Goal: Task Accomplishment & Management: Complete application form

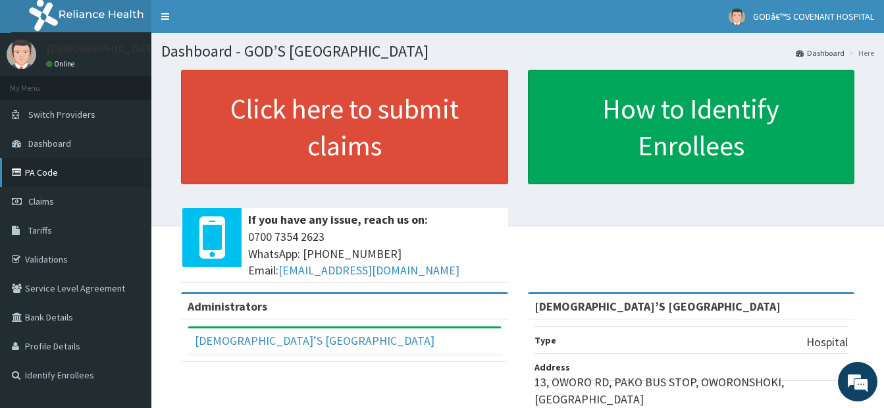
click at [41, 176] on link "PA Code" at bounding box center [75, 172] width 151 height 29
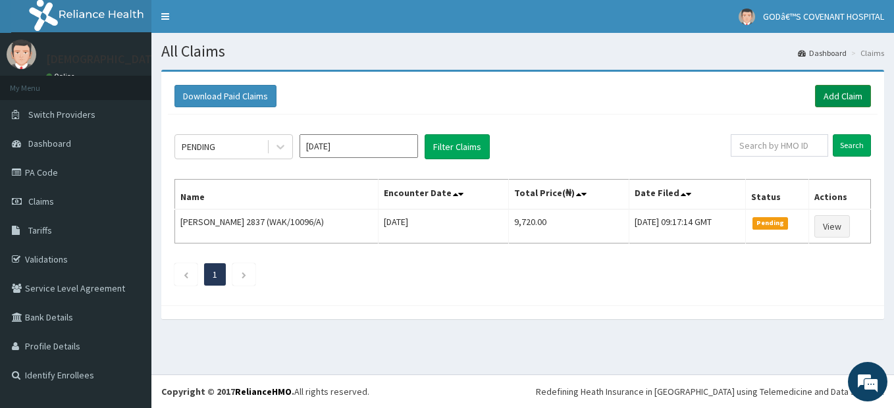
click at [847, 93] on link "Add Claim" at bounding box center [843, 96] width 56 height 22
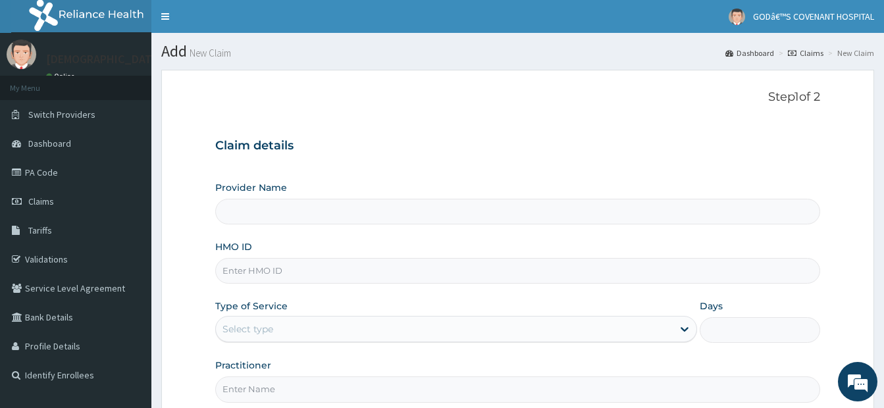
type input "[DEMOGRAPHIC_DATA]’S [GEOGRAPHIC_DATA]"
click at [314, 267] on input "HMO ID" at bounding box center [517, 271] width 605 height 26
type input "PSS/10020/E"
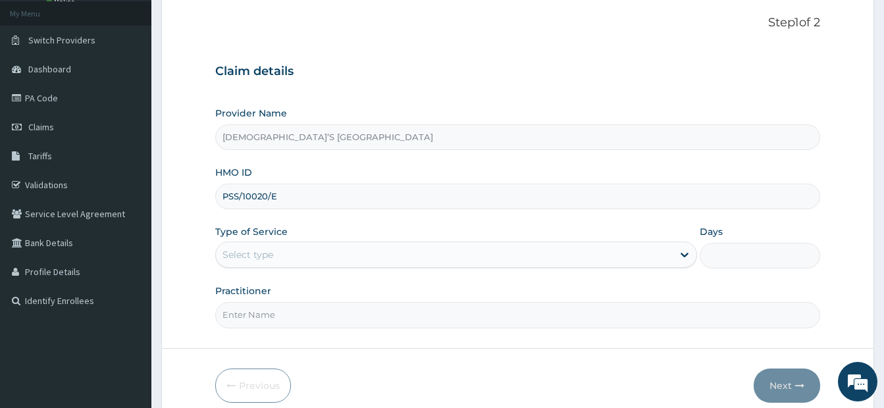
scroll to position [133, 0]
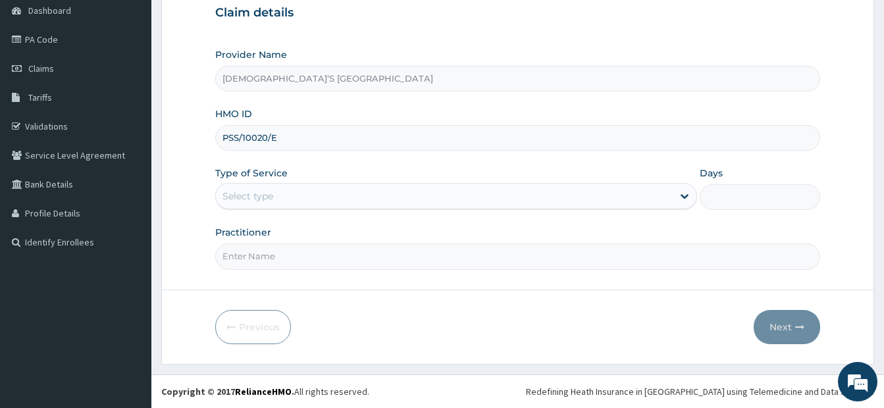
click at [318, 192] on div "Select type" at bounding box center [444, 196] width 457 height 21
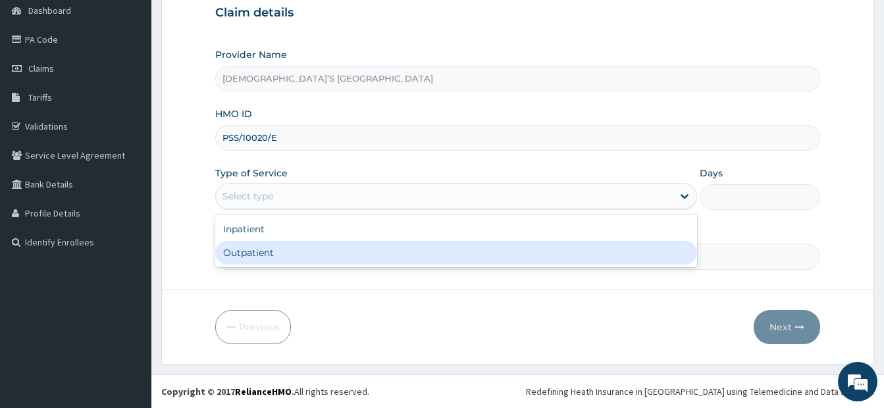
click at [279, 248] on div "Outpatient" at bounding box center [456, 253] width 482 height 24
type input "1"
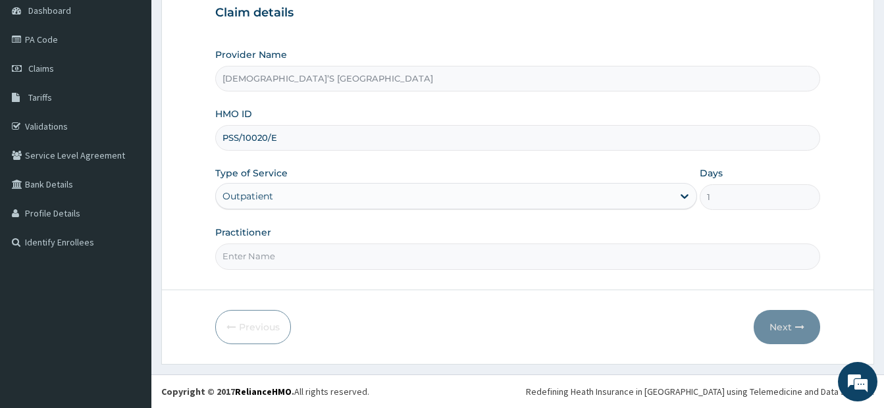
click at [307, 259] on input "Practitioner" at bounding box center [517, 257] width 605 height 26
type input "DR. ARIYO"
click at [773, 327] on button "Next" at bounding box center [787, 327] width 66 height 34
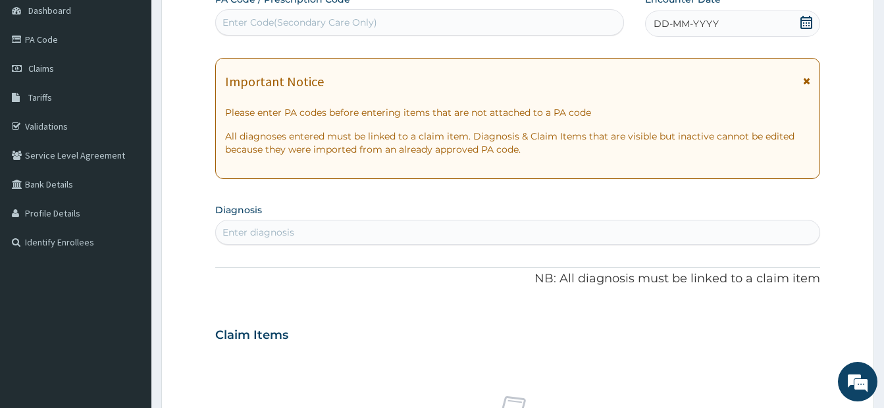
click at [306, 20] on div "Enter Code(Secondary Care Only)" at bounding box center [300, 22] width 155 height 13
type input "PA/FD9CF3"
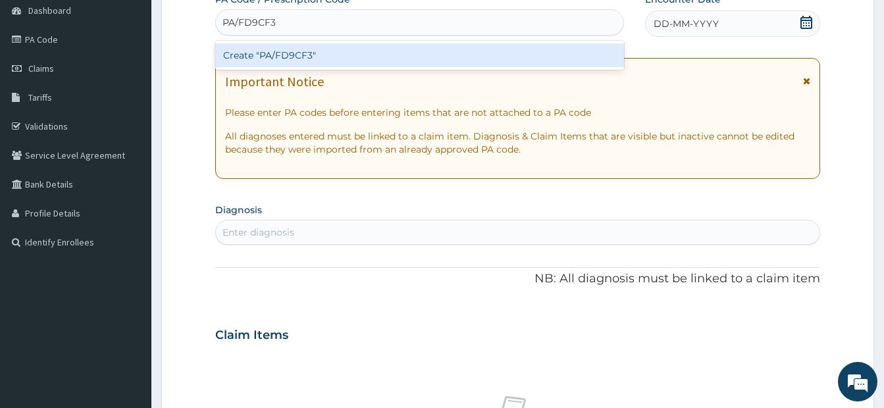
click at [284, 49] on div "Create "PA/FD9CF3"" at bounding box center [419, 55] width 409 height 24
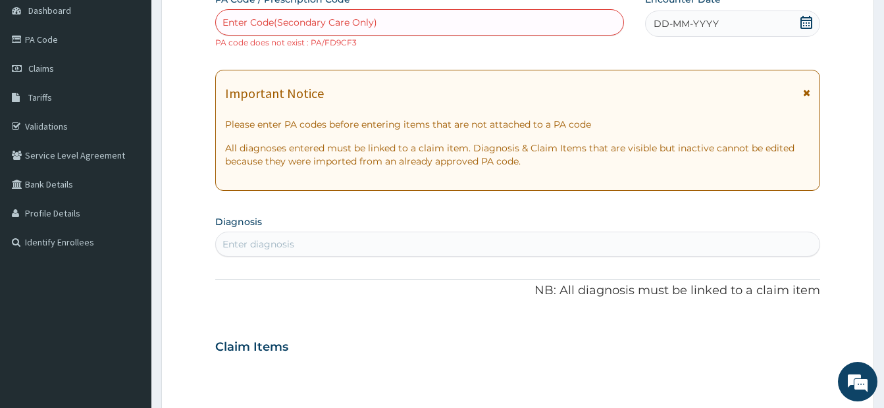
click at [354, 23] on div "Enter Code(Secondary Care Only)" at bounding box center [300, 22] width 155 height 13
type input "PA/FD9CF3"
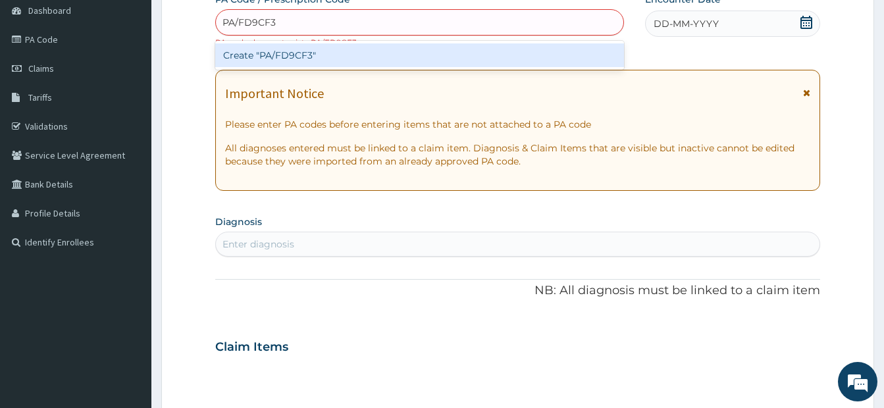
click at [302, 50] on div "Create "PA/FD9CF3"" at bounding box center [419, 55] width 409 height 24
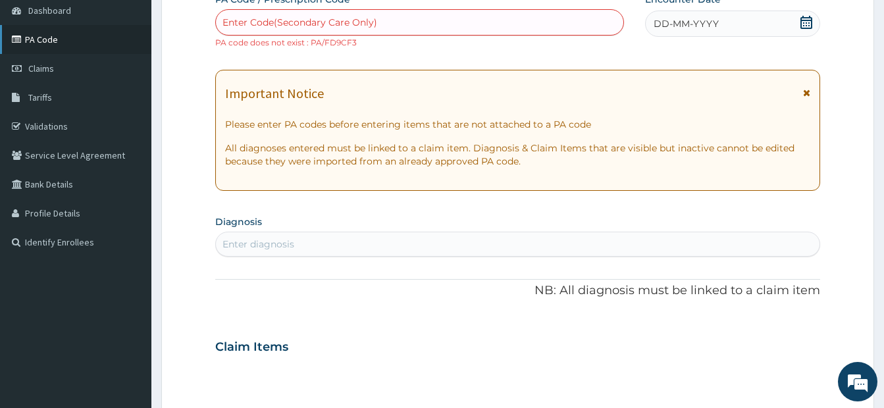
click at [59, 43] on link "PA Code" at bounding box center [75, 39] width 151 height 29
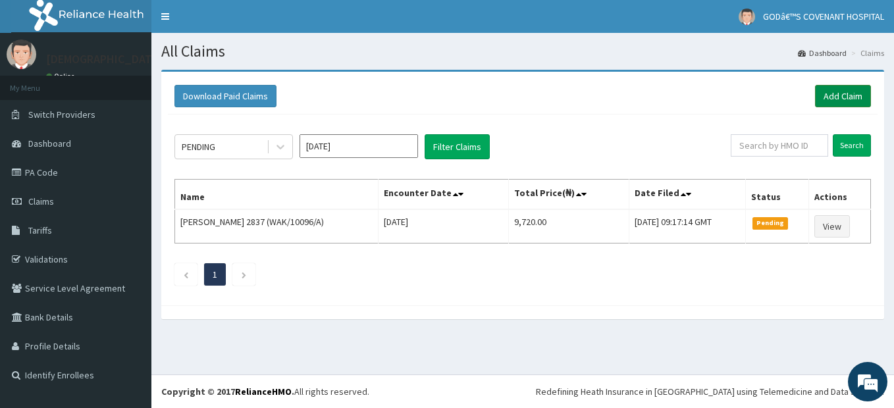
click at [846, 102] on link "Add Claim" at bounding box center [843, 96] width 56 height 22
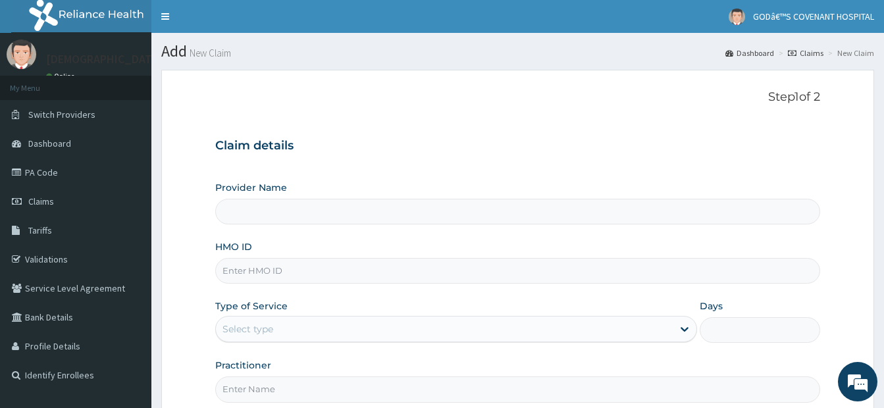
type input "[DEMOGRAPHIC_DATA]’S [GEOGRAPHIC_DATA]"
click at [284, 270] on input "HMO ID" at bounding box center [517, 271] width 605 height 26
type input "PSS/10020/E"
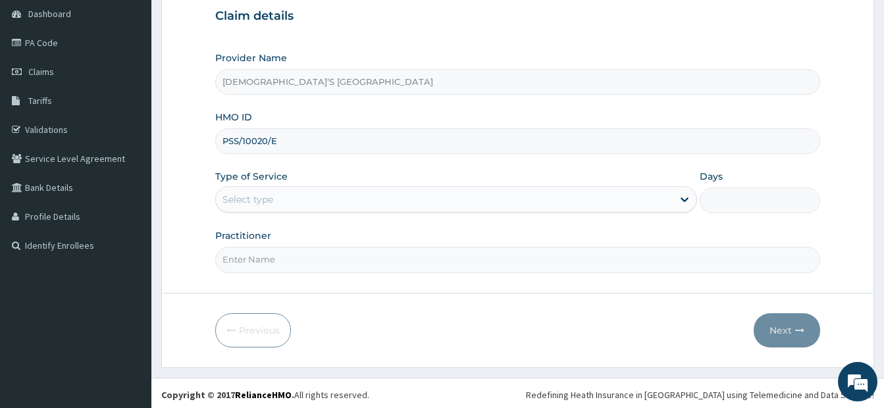
scroll to position [133, 0]
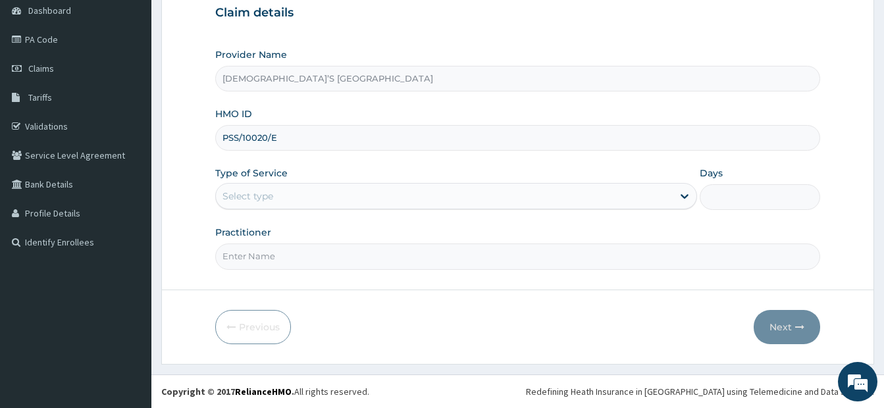
click at [309, 199] on div "Select type" at bounding box center [444, 196] width 457 height 21
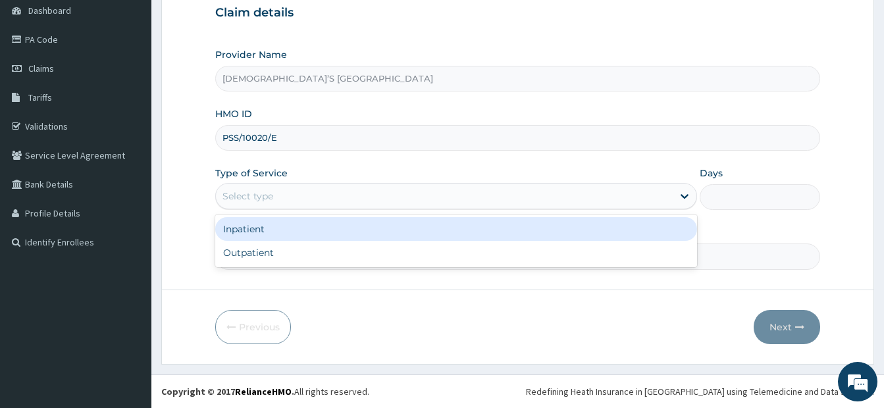
scroll to position [0, 0]
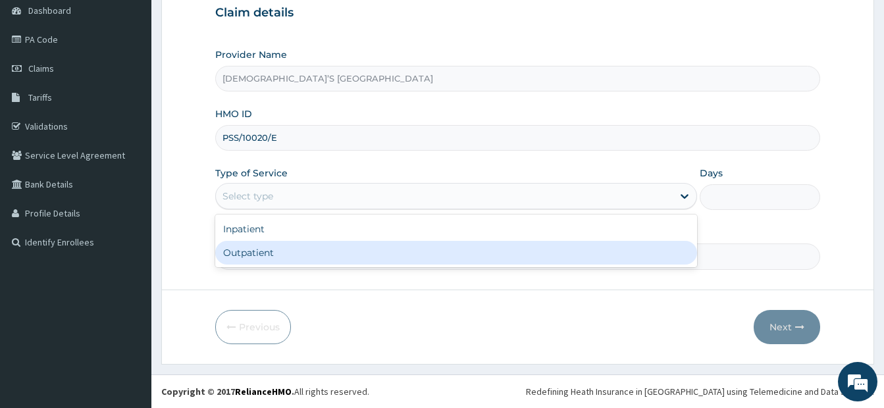
click at [284, 252] on div "Outpatient" at bounding box center [456, 253] width 482 height 24
type input "1"
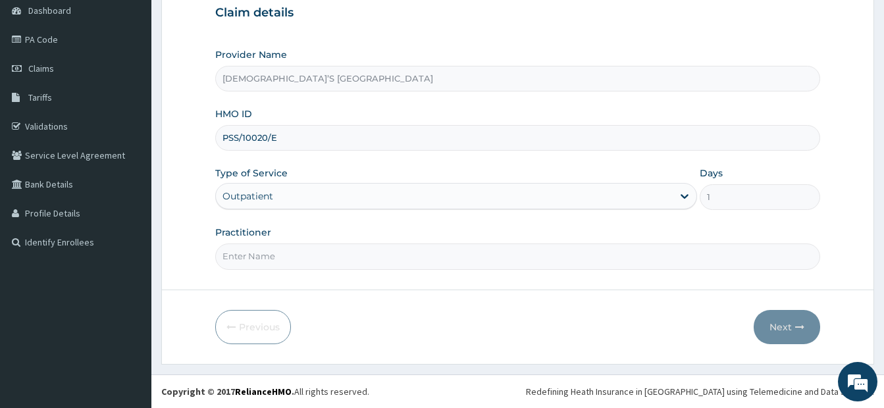
click at [286, 257] on input "Practitioner" at bounding box center [517, 257] width 605 height 26
type input "[PERSON_NAME]"
click at [780, 338] on button "Next" at bounding box center [787, 327] width 66 height 34
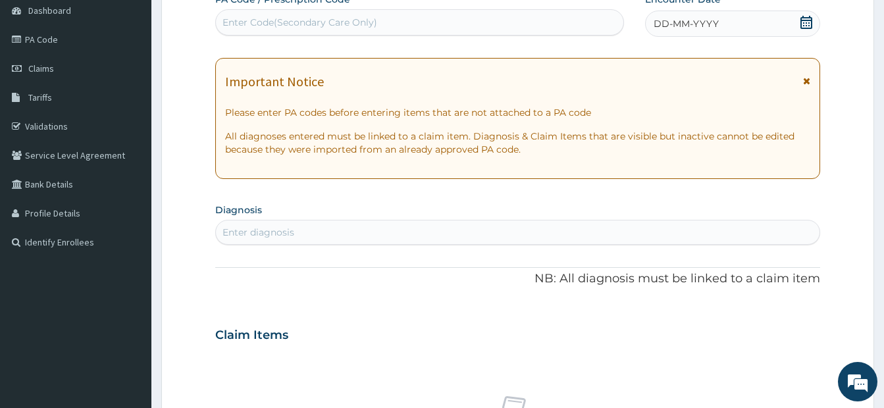
click at [281, 29] on div "Enter Code(Secondary Care Only)" at bounding box center [420, 22] width 408 height 21
type input "PA/FD9CFB"
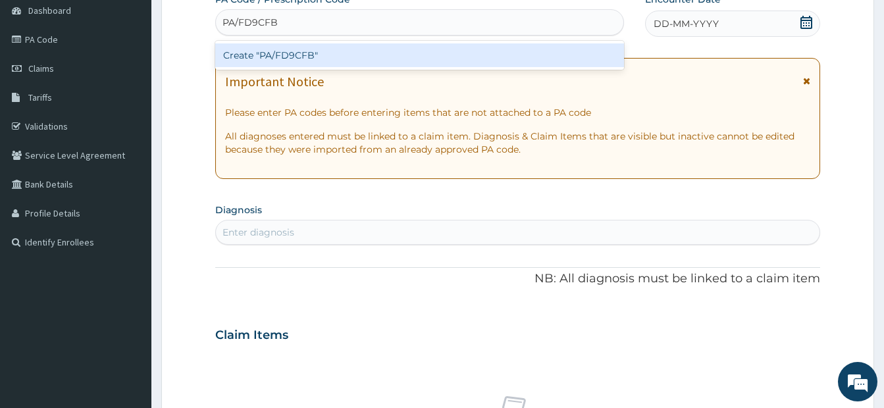
click at [357, 53] on div "Create "PA/FD9CFB"" at bounding box center [419, 55] width 409 height 24
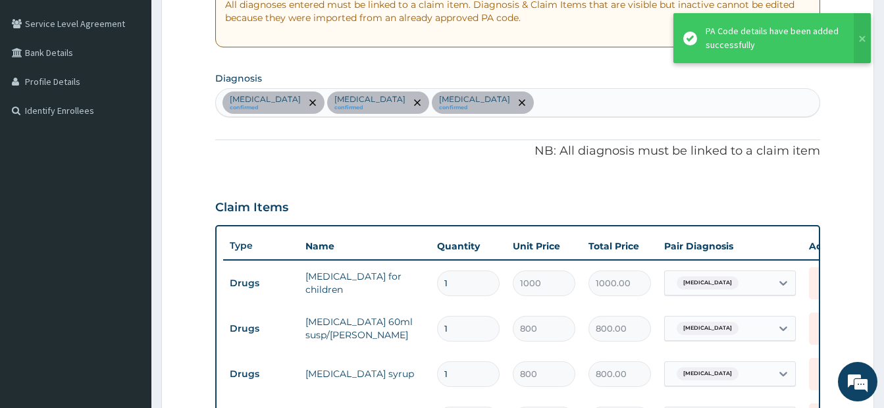
scroll to position [662, 0]
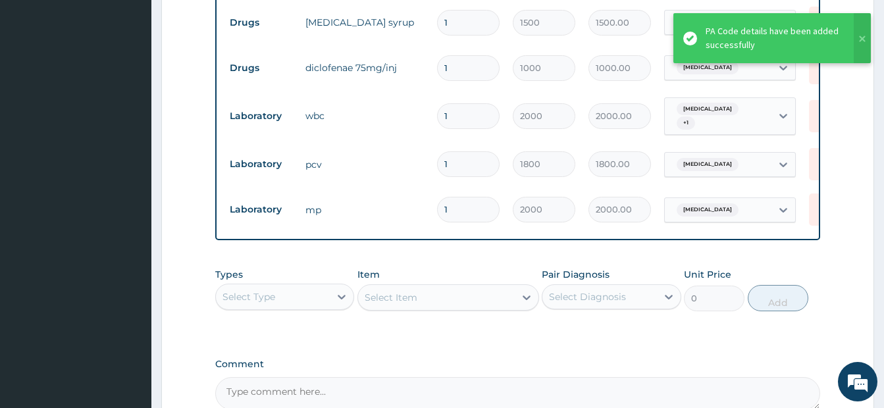
click at [300, 304] on div "Select Type" at bounding box center [273, 296] width 114 height 21
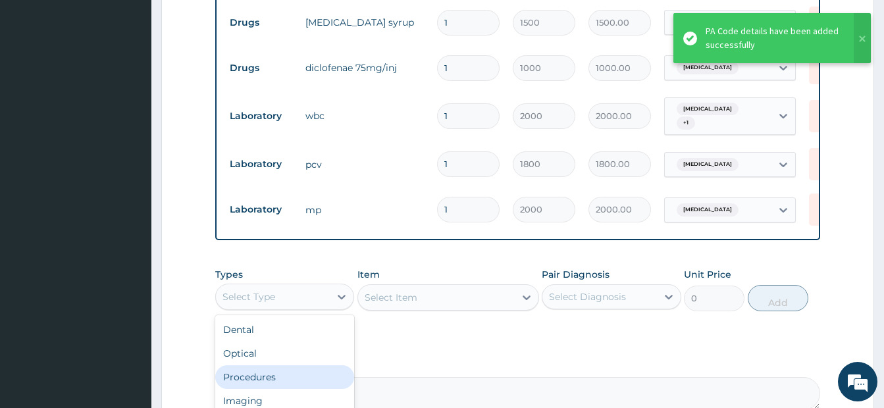
click at [292, 376] on div "Procedures" at bounding box center [284, 377] width 139 height 24
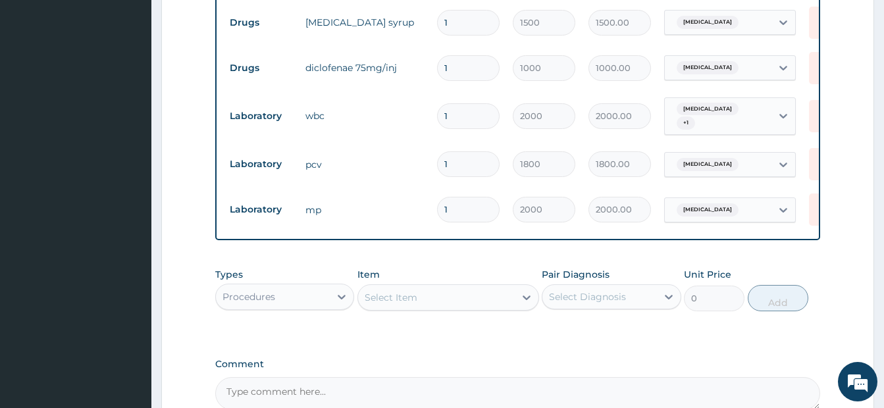
click at [461, 303] on div "Select Item" at bounding box center [436, 297] width 157 height 21
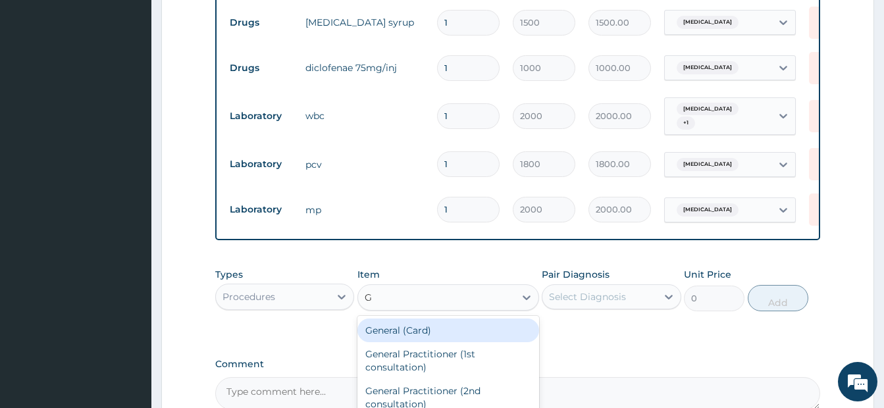
type input "GP"
click at [411, 336] on div "GP CONSULTATION" at bounding box center [448, 331] width 182 height 24
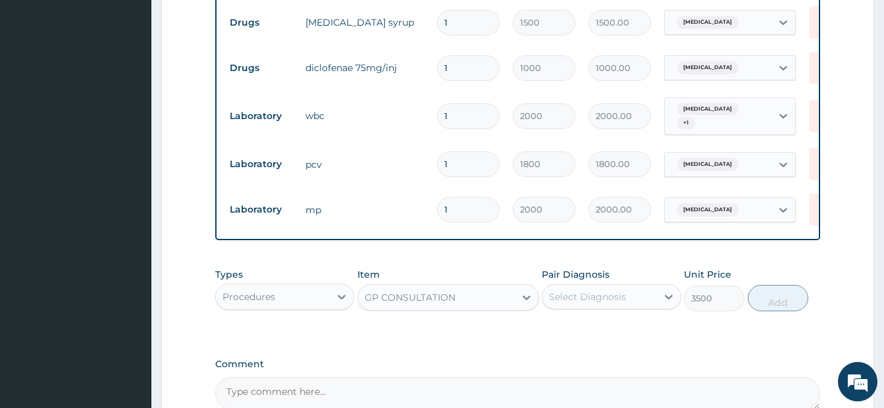
type input "3500"
click at [595, 303] on div "Select Diagnosis" at bounding box center [587, 296] width 77 height 13
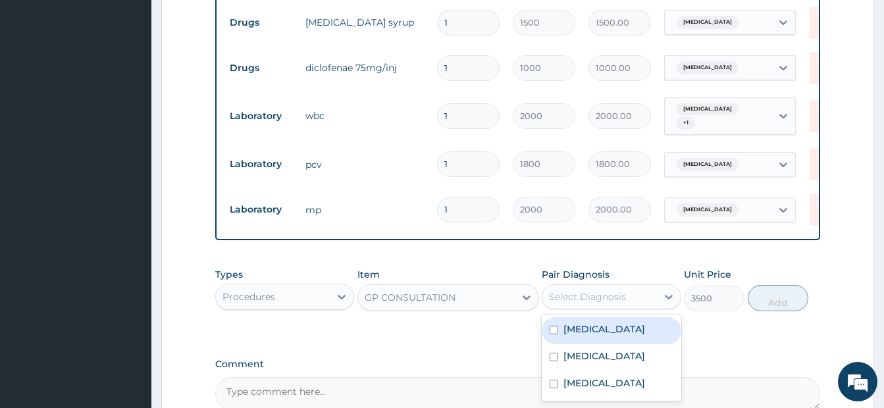
click at [562, 344] on div "[MEDICAL_DATA]" at bounding box center [611, 330] width 139 height 27
checkbox input "true"
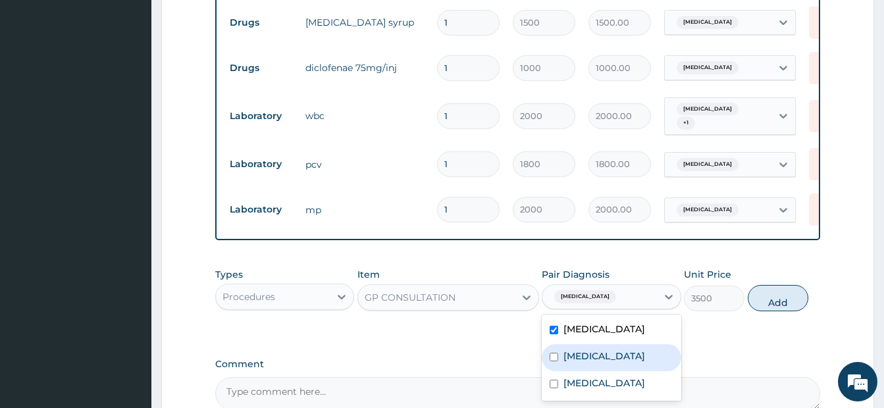
drag, startPoint x: 558, startPoint y: 369, endPoint x: 555, endPoint y: 390, distance: 21.3
click at [557, 371] on div "[MEDICAL_DATA]" at bounding box center [611, 357] width 139 height 27
click at [555, 371] on div "[MEDICAL_DATA]" at bounding box center [611, 357] width 139 height 27
drag, startPoint x: 555, startPoint y: 374, endPoint x: 554, endPoint y: 394, distance: 20.5
click at [554, 361] on input "checkbox" at bounding box center [554, 357] width 9 height 9
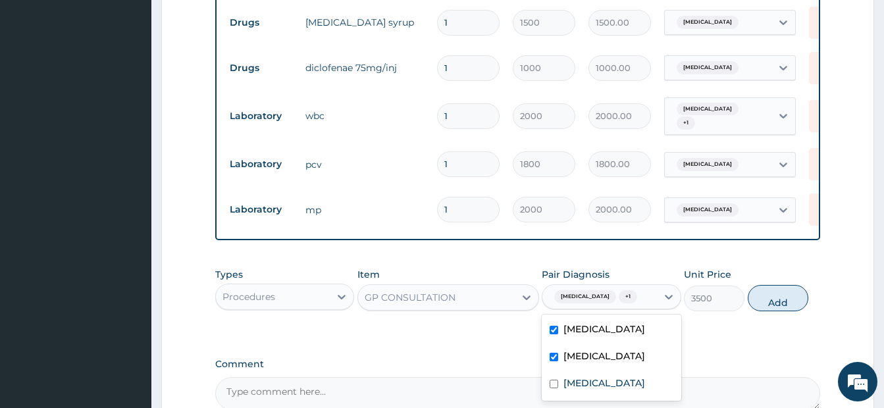
click at [554, 371] on div "[MEDICAL_DATA]" at bounding box center [611, 357] width 139 height 27
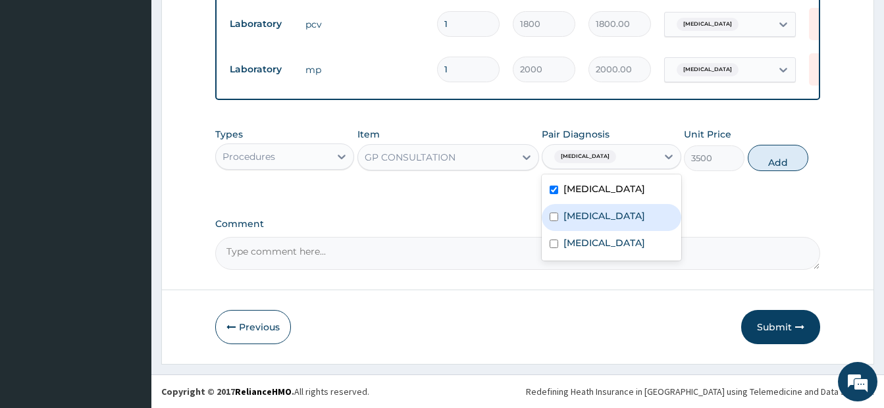
scroll to position [807, 0]
click at [556, 221] on input "checkbox" at bounding box center [554, 217] width 9 height 9
checkbox input "true"
drag, startPoint x: 554, startPoint y: 255, endPoint x: 554, endPoint y: 275, distance: 20.4
click at [554, 261] on div "[MEDICAL_DATA] [MEDICAL_DATA] [MEDICAL_DATA]" at bounding box center [611, 217] width 139 height 86
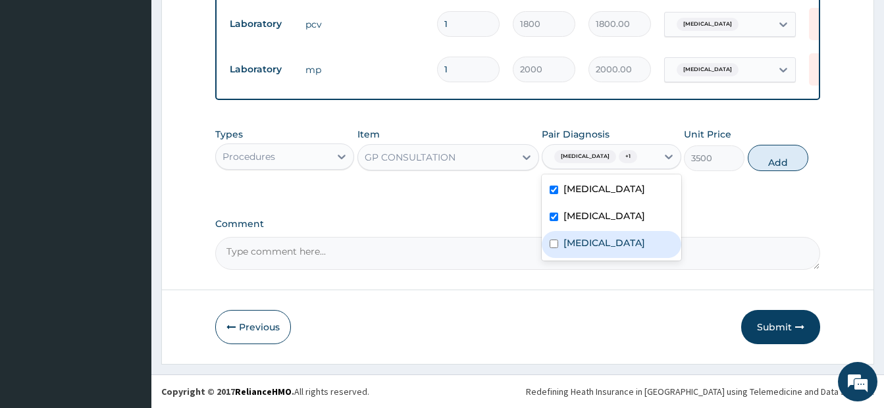
click at [554, 248] on input "checkbox" at bounding box center [554, 244] width 9 height 9
checkbox input "true"
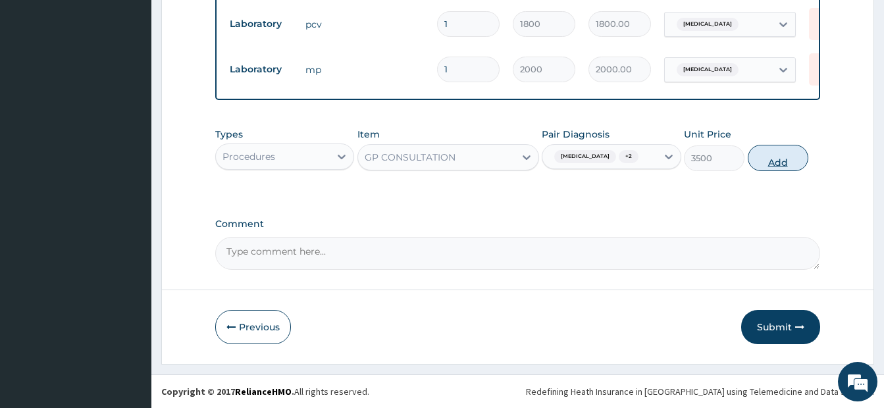
click at [763, 169] on button "Add" at bounding box center [778, 158] width 61 height 26
type input "0"
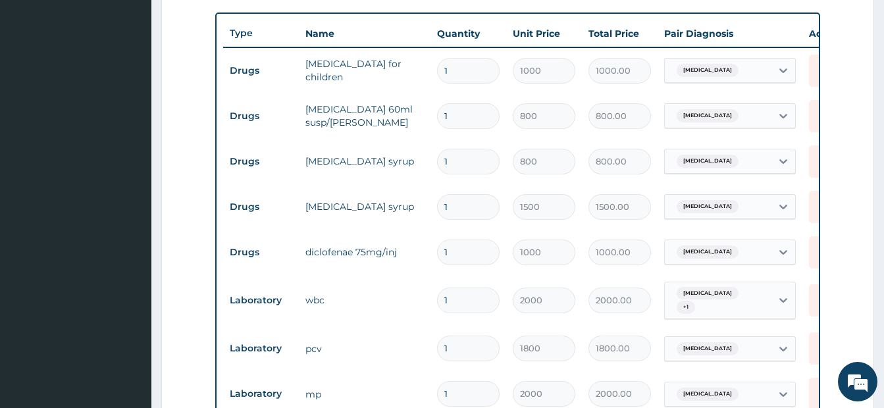
scroll to position [543, 0]
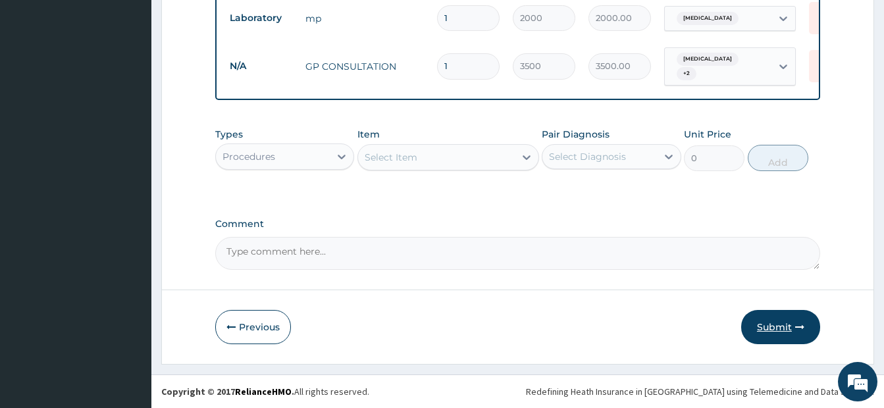
click at [774, 319] on button "Submit" at bounding box center [780, 327] width 79 height 34
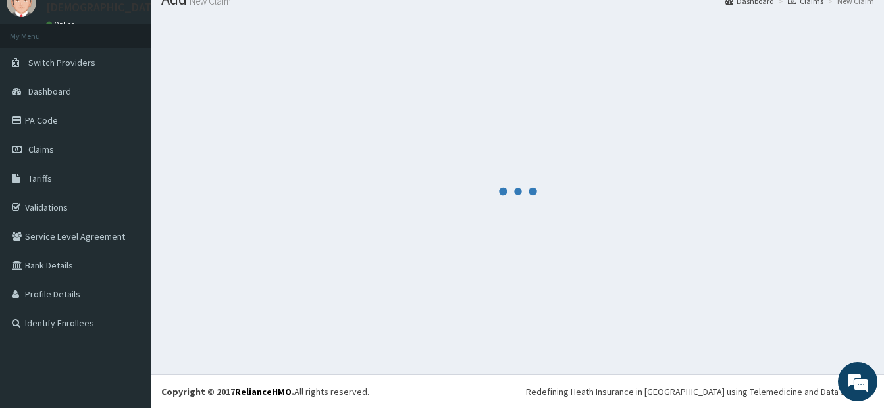
scroll to position [857, 0]
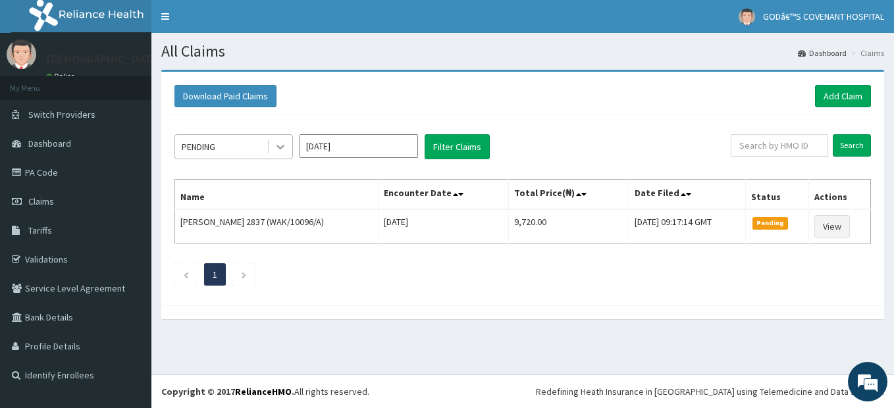
click at [284, 146] on icon at bounding box center [280, 146] width 13 height 13
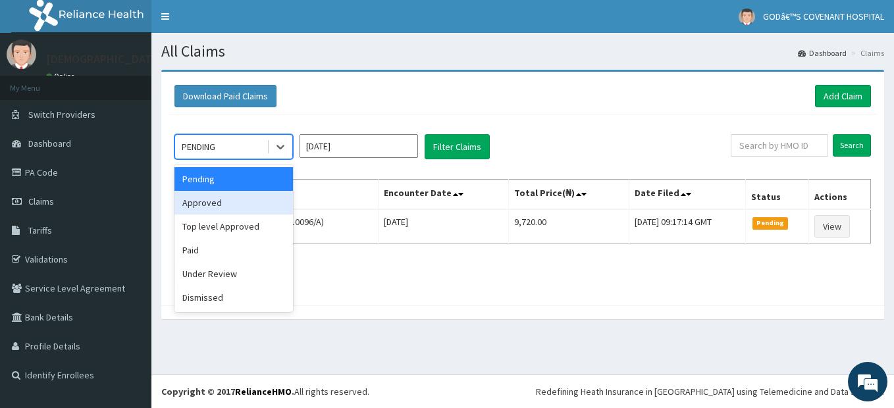
click at [238, 211] on div "Approved" at bounding box center [233, 203] width 119 height 24
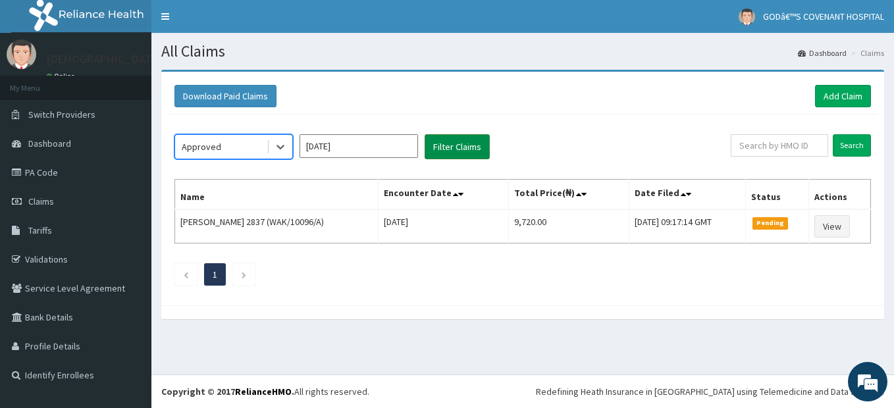
click at [456, 155] on button "Filter Claims" at bounding box center [457, 146] width 65 height 25
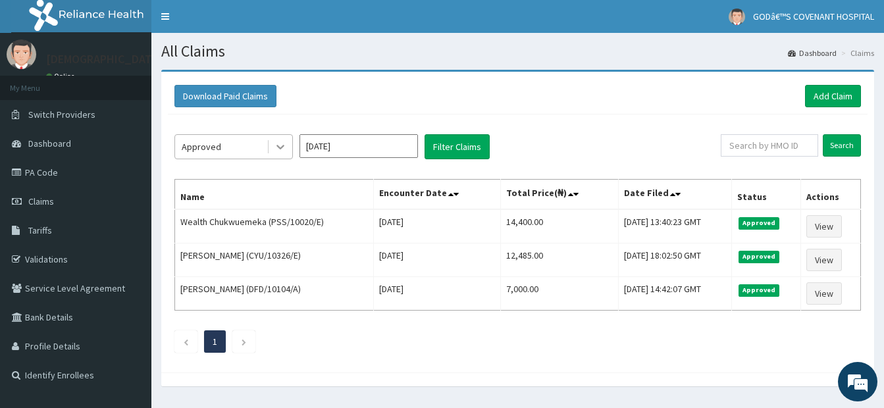
click at [282, 144] on icon at bounding box center [280, 146] width 13 height 13
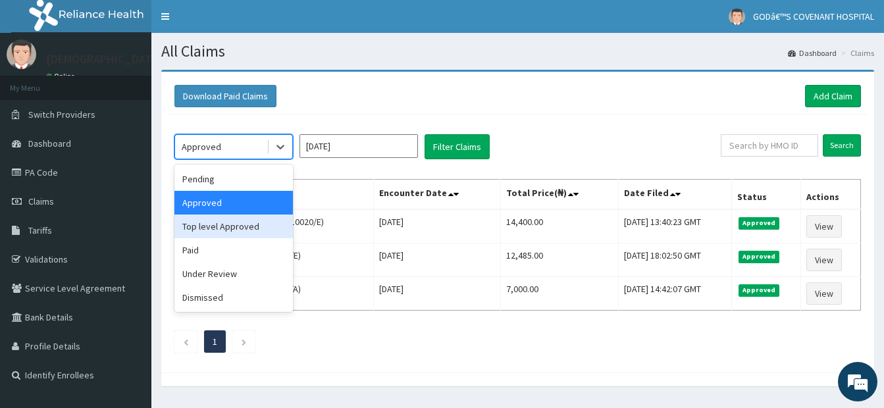
click at [241, 230] on div "Top level Approved" at bounding box center [233, 227] width 119 height 24
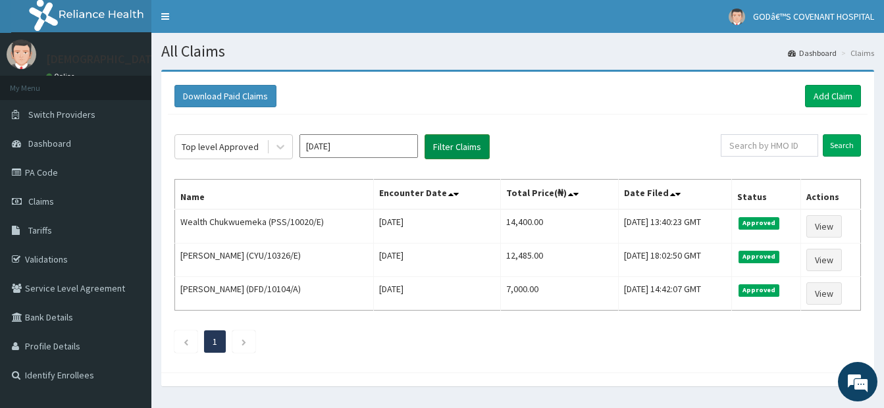
click at [477, 151] on button "Filter Claims" at bounding box center [457, 146] width 65 height 25
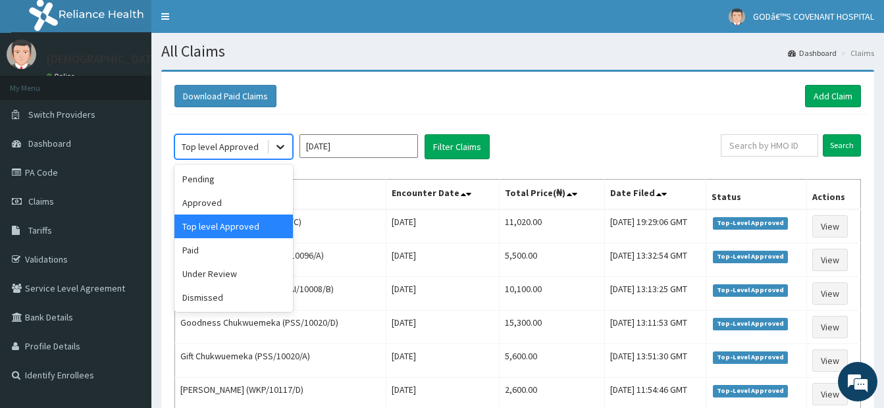
click at [277, 148] on icon at bounding box center [280, 146] width 13 height 13
click at [222, 278] on div "Under Review" at bounding box center [233, 274] width 119 height 24
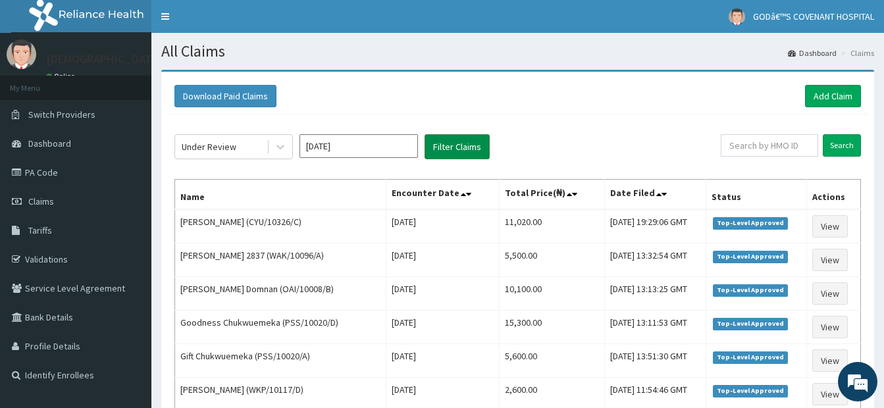
click at [436, 147] on button "Filter Claims" at bounding box center [457, 146] width 65 height 25
